Goal: Find specific page/section: Find specific page/section

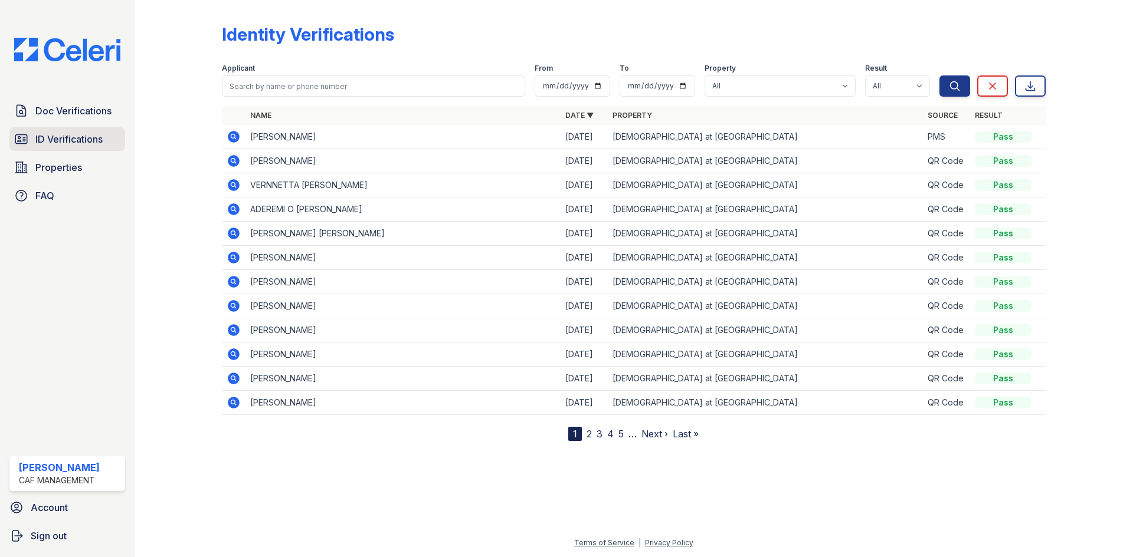
click at [55, 136] on span "ID Verifications" at bounding box center [68, 139] width 67 height 14
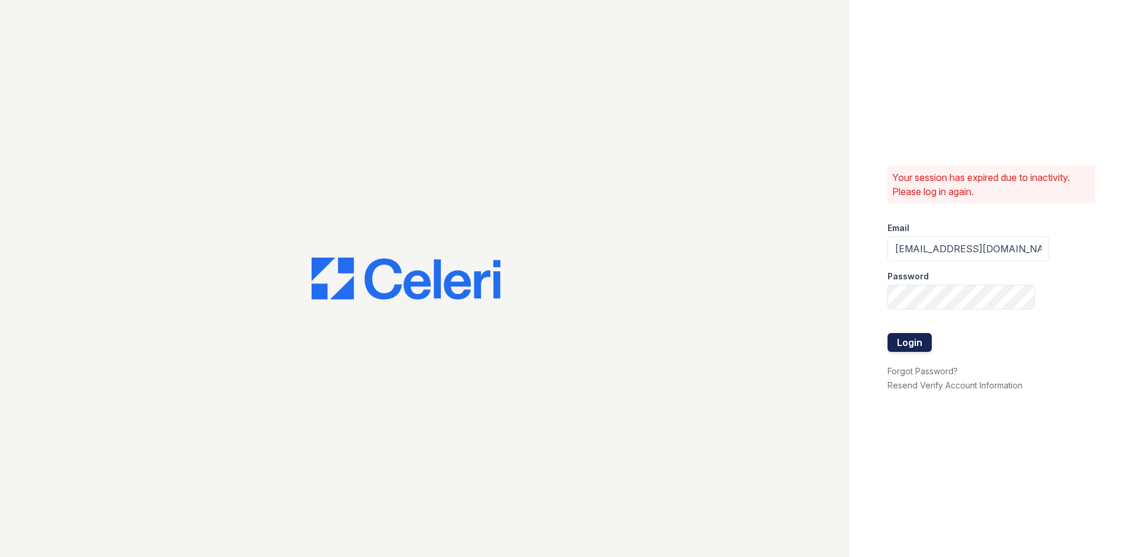
click at [907, 343] on button "Login" at bounding box center [909, 342] width 44 height 19
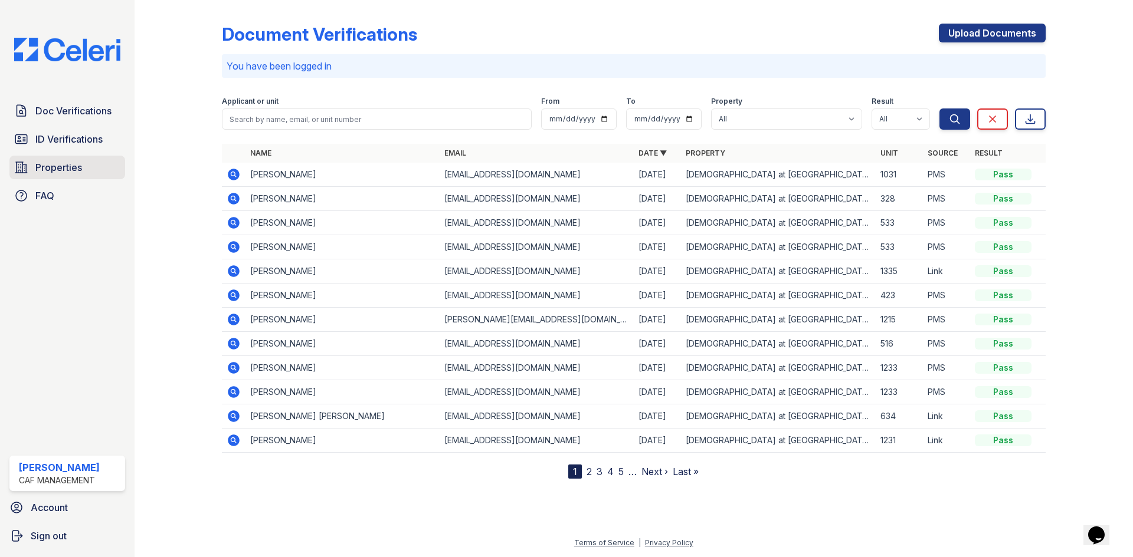
drag, startPoint x: 80, startPoint y: 141, endPoint x: 110, endPoint y: 163, distance: 37.5
click at [80, 140] on span "ID Verifications" at bounding box center [68, 139] width 67 height 14
